Goal: Task Accomplishment & Management: Manage account settings

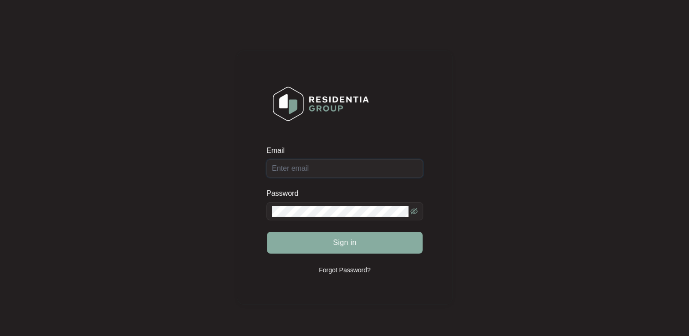
type input "[EMAIL_ADDRESS][DOMAIN_NAME]"
click at [318, 240] on button "Sign in" at bounding box center [345, 243] width 156 height 22
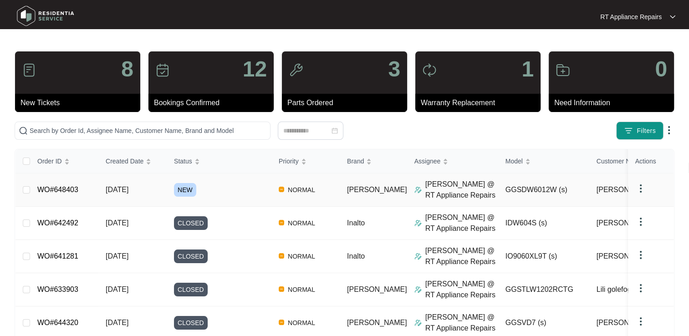
click at [66, 192] on link "WO#648403" at bounding box center [57, 190] width 41 height 8
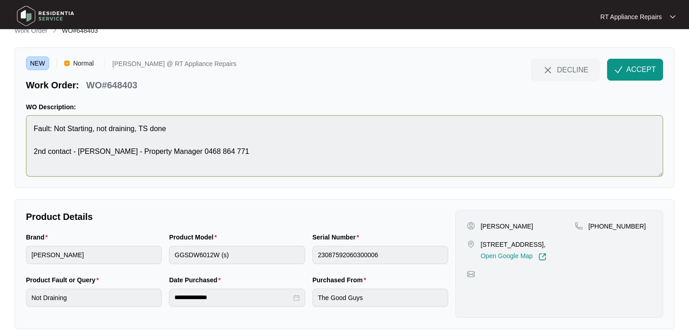
scroll to position [21, 0]
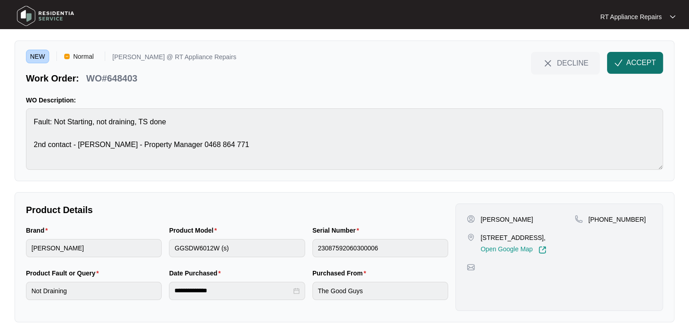
click at [633, 60] on span "ACCEPT" at bounding box center [641, 62] width 30 height 11
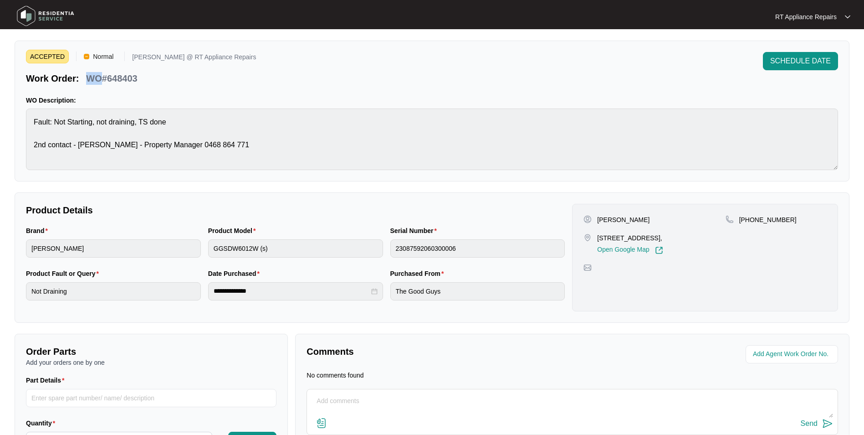
drag, startPoint x: 86, startPoint y: 77, endPoint x: 104, endPoint y: 78, distance: 18.3
click at [104, 78] on div "WO#648403" at bounding box center [111, 77] width 58 height 16
click at [88, 79] on p "WO#648403" at bounding box center [111, 78] width 51 height 13
drag, startPoint x: 88, startPoint y: 79, endPoint x: 125, endPoint y: 80, distance: 36.9
click at [125, 80] on p "WO#648403" at bounding box center [111, 78] width 51 height 13
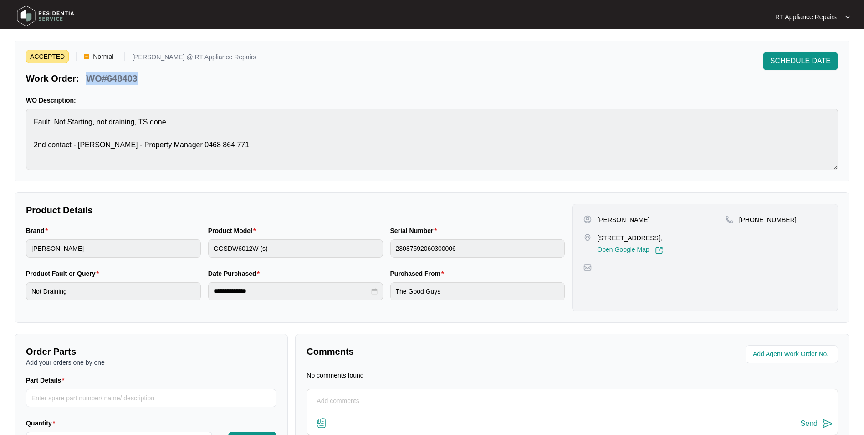
click at [252, 83] on div "ACCEPTED Normal [PERSON_NAME] @ RT Appliance Repairs Work Order: WO#648403 SCHE…" at bounding box center [432, 68] width 812 height 33
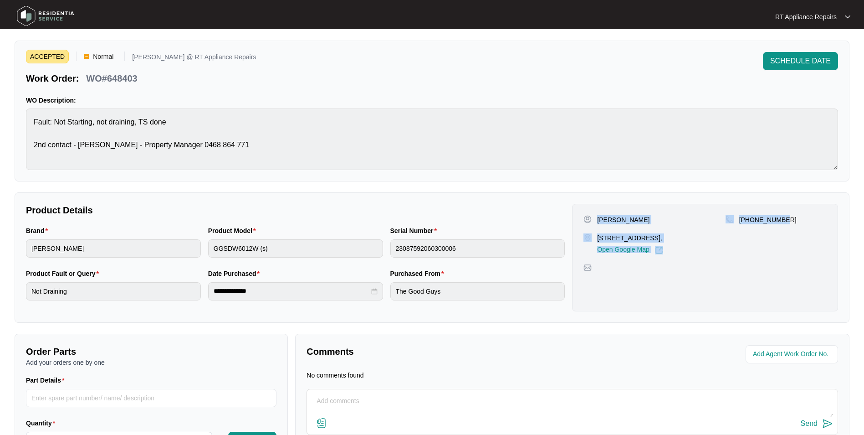
drag, startPoint x: 597, startPoint y: 218, endPoint x: 768, endPoint y: 216, distance: 170.4
click at [689, 221] on div "[PERSON_NAME] [STREET_ADDRESS], Open Google Map [PHONE_NUMBER]" at bounding box center [705, 234] width 243 height 39
copy div "[PERSON_NAME] [STREET_ADDRESS], Open Google Map [PHONE_NUMBER]"
click at [689, 18] on img at bounding box center [847, 17] width 5 height 5
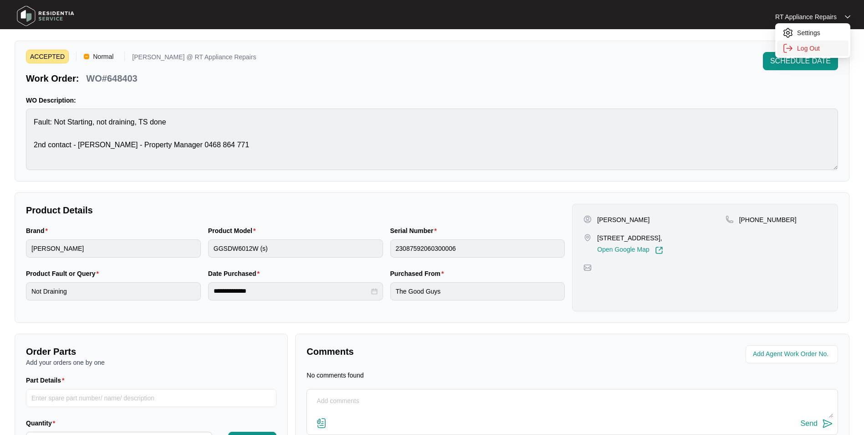
click at [689, 48] on p "Log Out" at bounding box center [820, 48] width 46 height 9
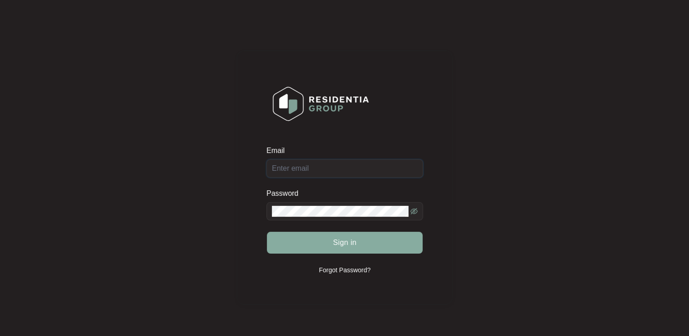
type input "[EMAIL_ADDRESS][DOMAIN_NAME]"
click at [343, 245] on span "Sign in" at bounding box center [345, 242] width 24 height 11
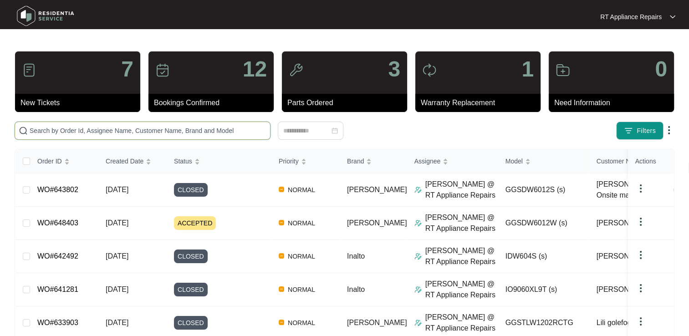
click at [171, 127] on input "text" at bounding box center [148, 131] width 237 height 10
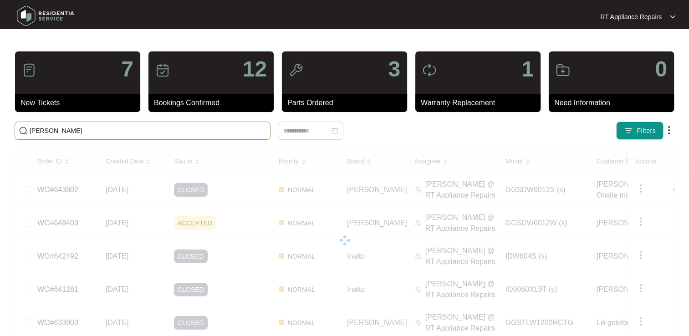
type input "sam"
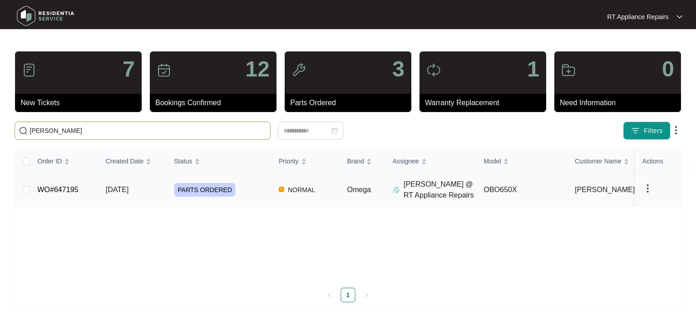
click at [60, 186] on link "WO#647195" at bounding box center [57, 190] width 41 height 8
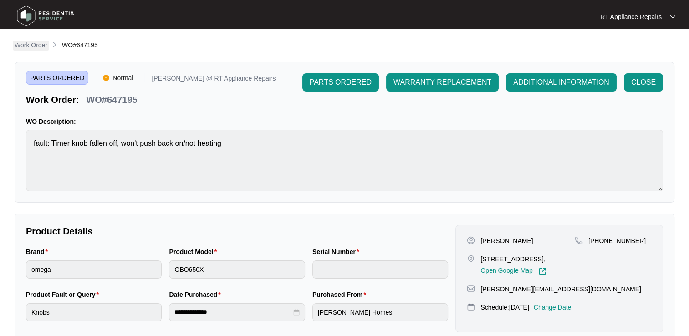
click at [27, 45] on p "Work Order" at bounding box center [31, 45] width 33 height 9
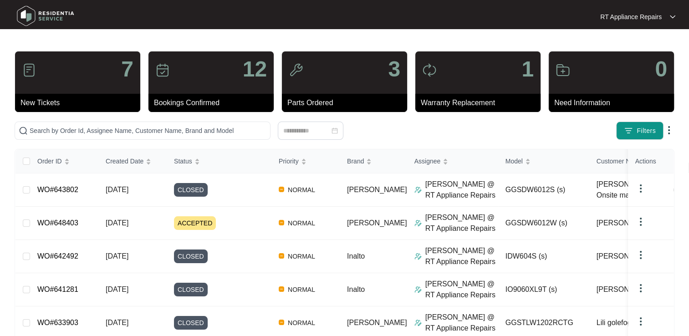
click at [650, 17] on p "RT Appliance Repairs" at bounding box center [631, 16] width 62 height 9
click at [629, 48] on p "Log Out" at bounding box center [645, 48] width 46 height 9
